Goal: Task Accomplishment & Management: Manage account settings

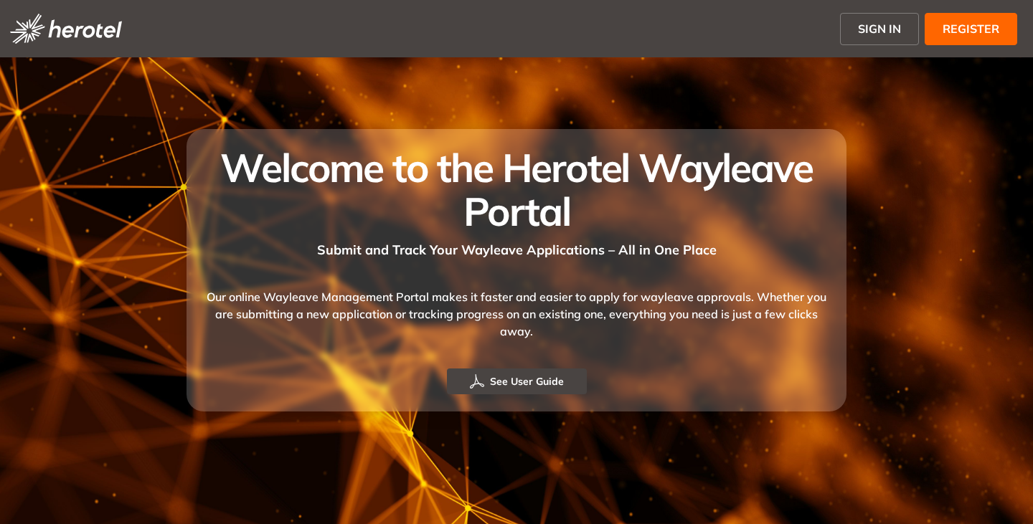
click at [859, 32] on span "SIGN IN" at bounding box center [879, 28] width 43 height 17
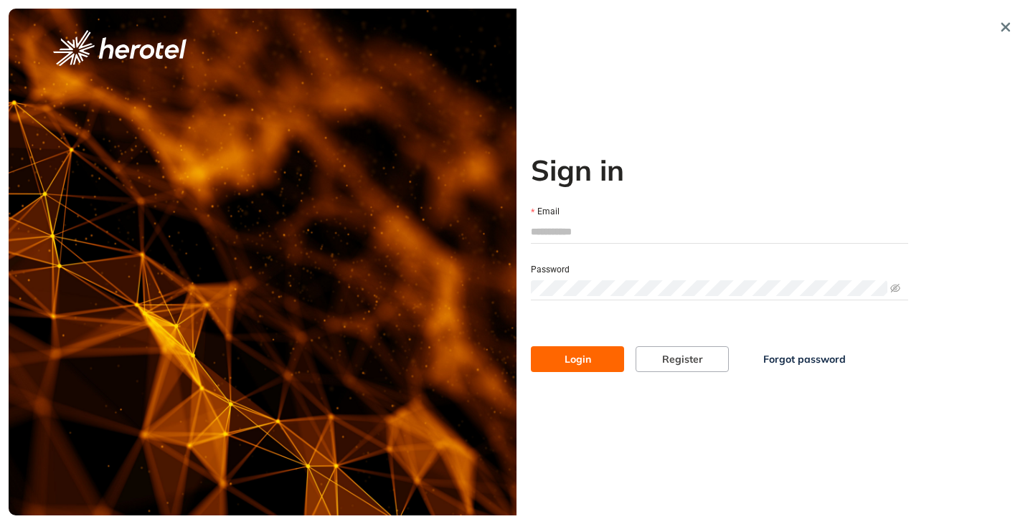
click at [556, 233] on input "Email" at bounding box center [719, 232] width 377 height 22
type input "**********"
click at [531, 346] on button "Login" at bounding box center [577, 359] width 93 height 26
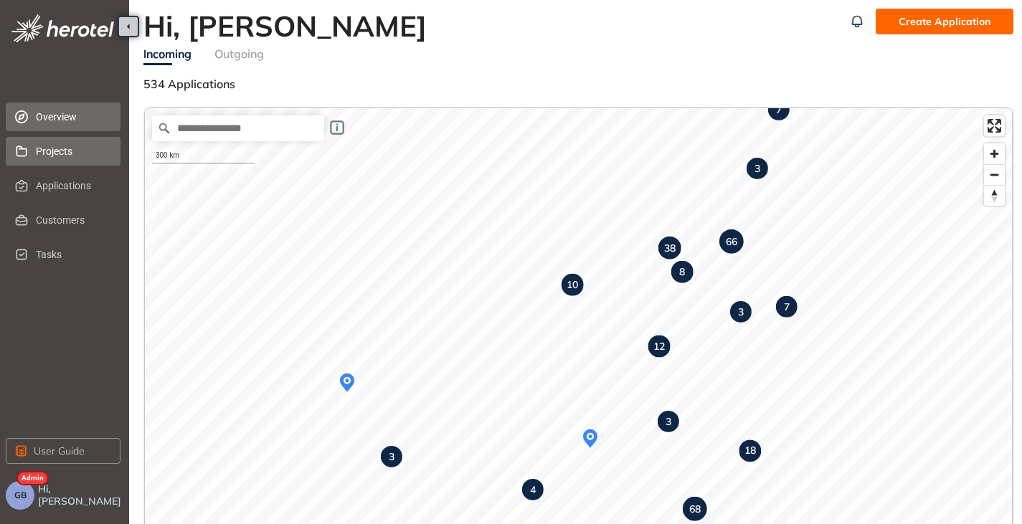
click at [39, 159] on span "Projects" at bounding box center [72, 151] width 73 height 29
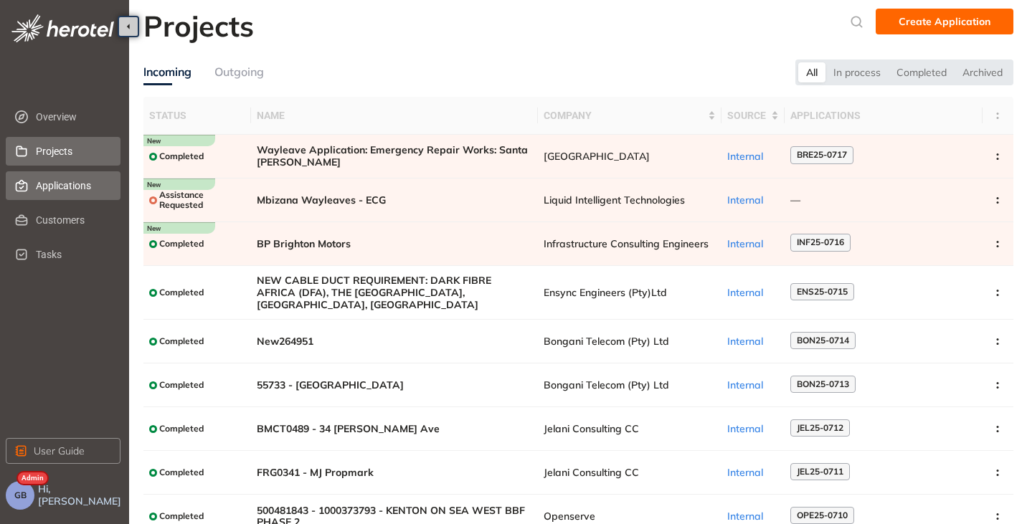
click at [60, 186] on span "Applications" at bounding box center [72, 185] width 73 height 29
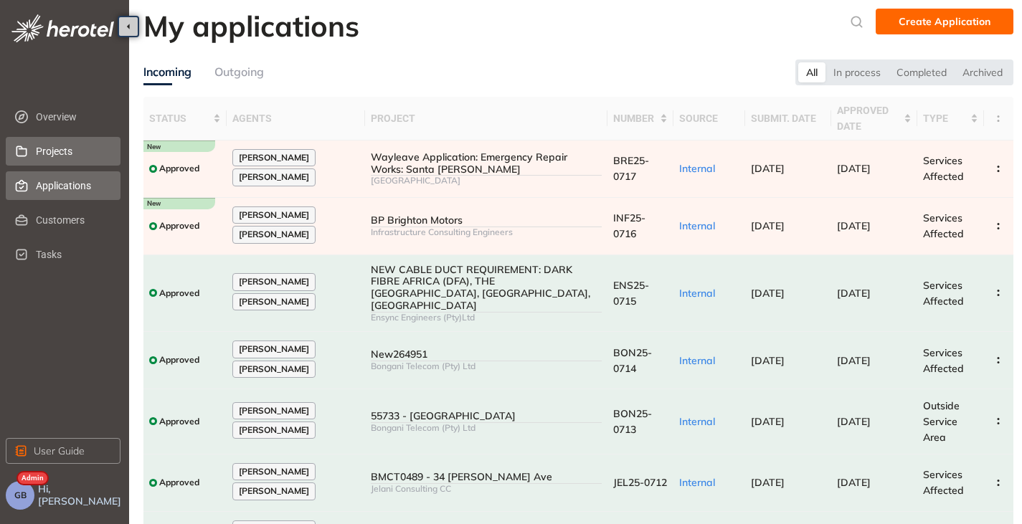
click at [85, 155] on span "Projects" at bounding box center [72, 151] width 73 height 29
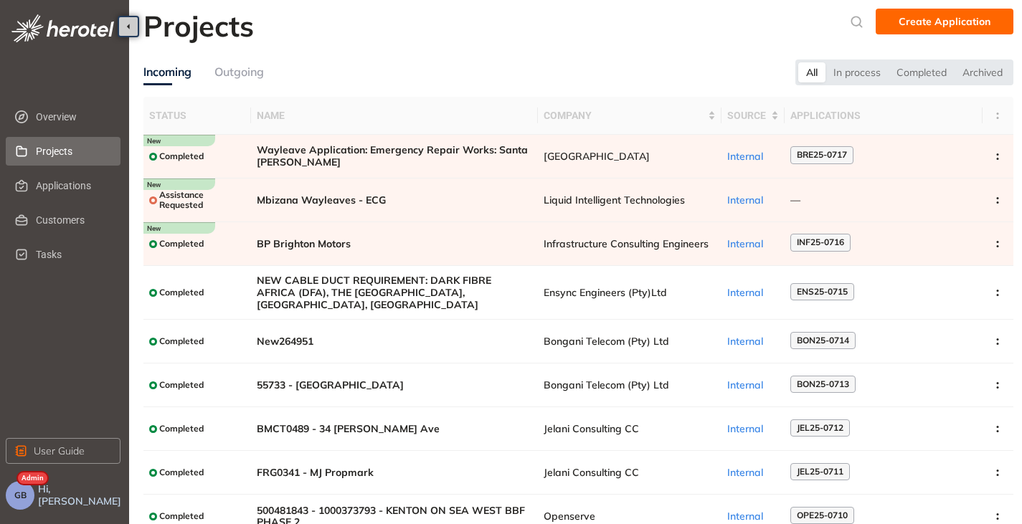
click at [24, 495] on span "GB" at bounding box center [20, 496] width 12 height 10
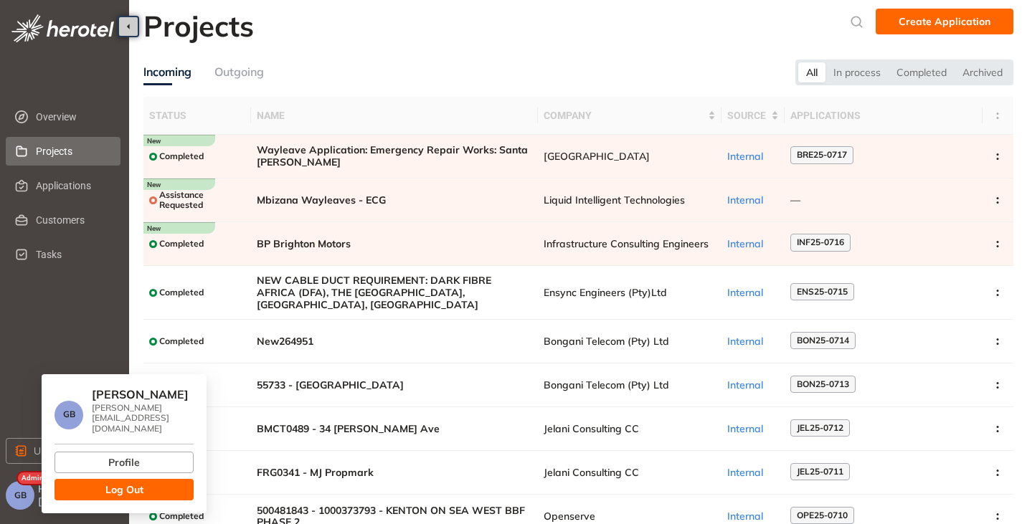
click at [133, 484] on span "Log Out" at bounding box center [124, 490] width 38 height 16
